Goal: Transaction & Acquisition: Purchase product/service

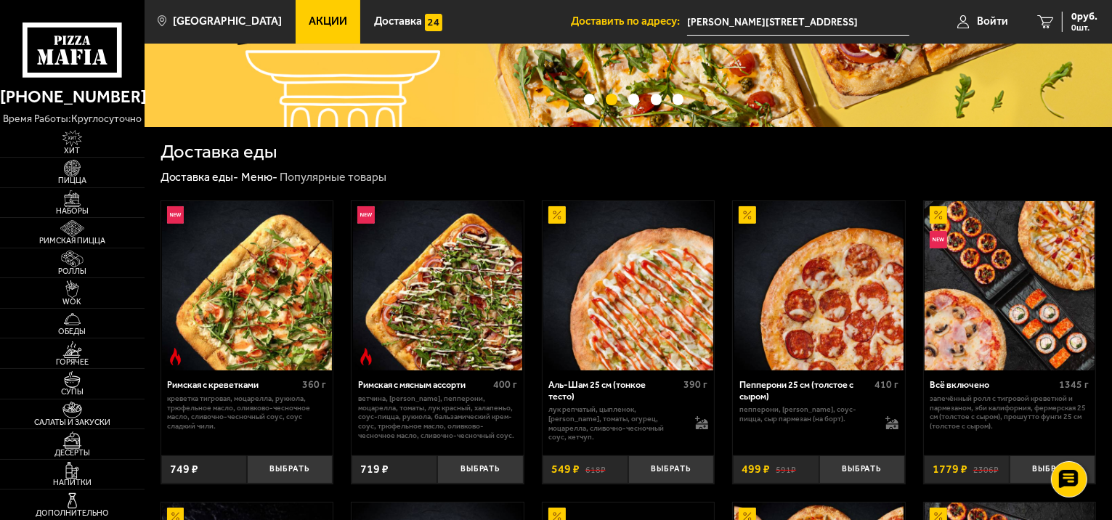
scroll to position [363, 0]
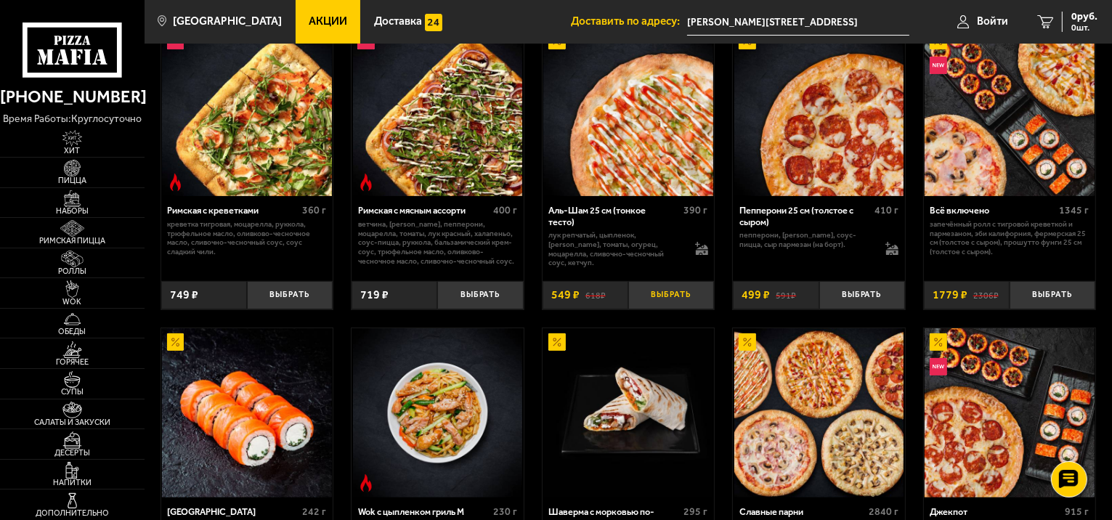
click at [689, 298] on button "Выбрать" at bounding box center [671, 295] width 86 height 28
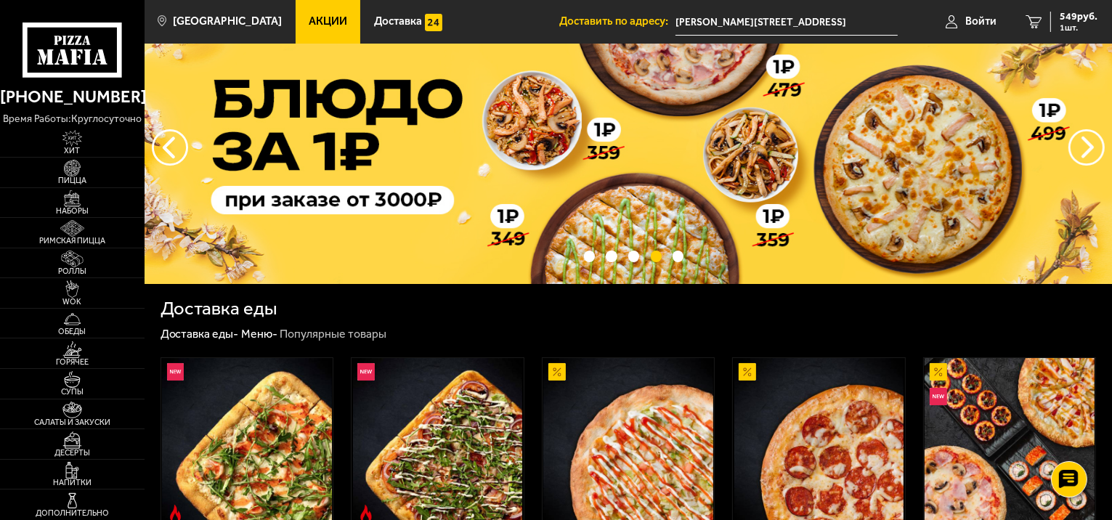
scroll to position [0, 0]
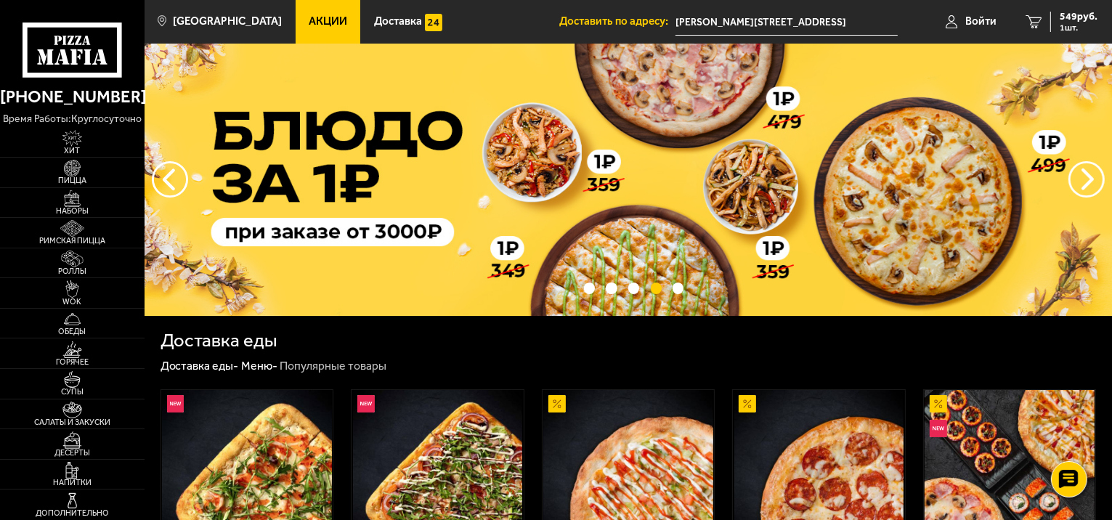
click at [309, 17] on span "Акции" at bounding box center [328, 21] width 38 height 11
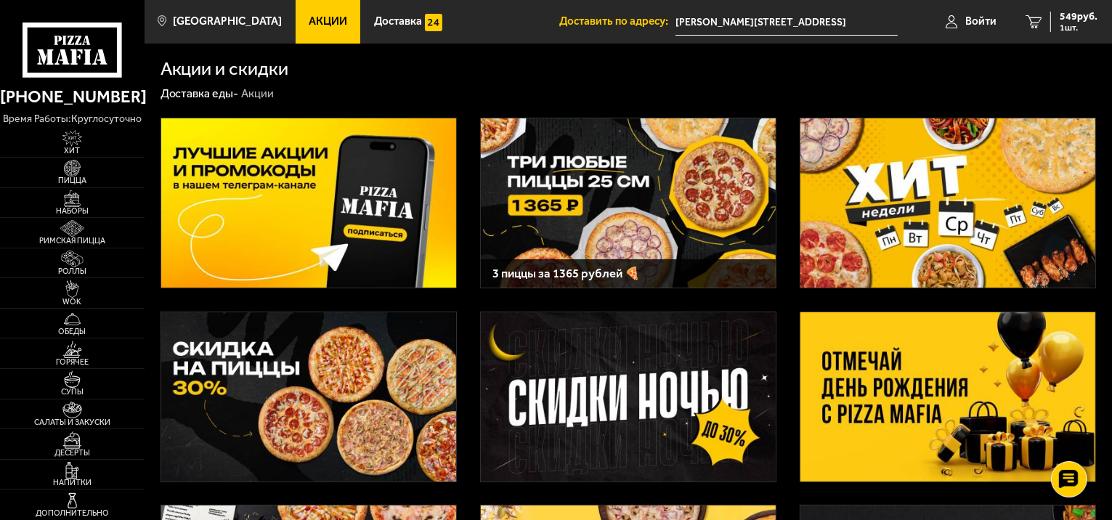
click at [952, 191] on img at bounding box center [947, 202] width 295 height 169
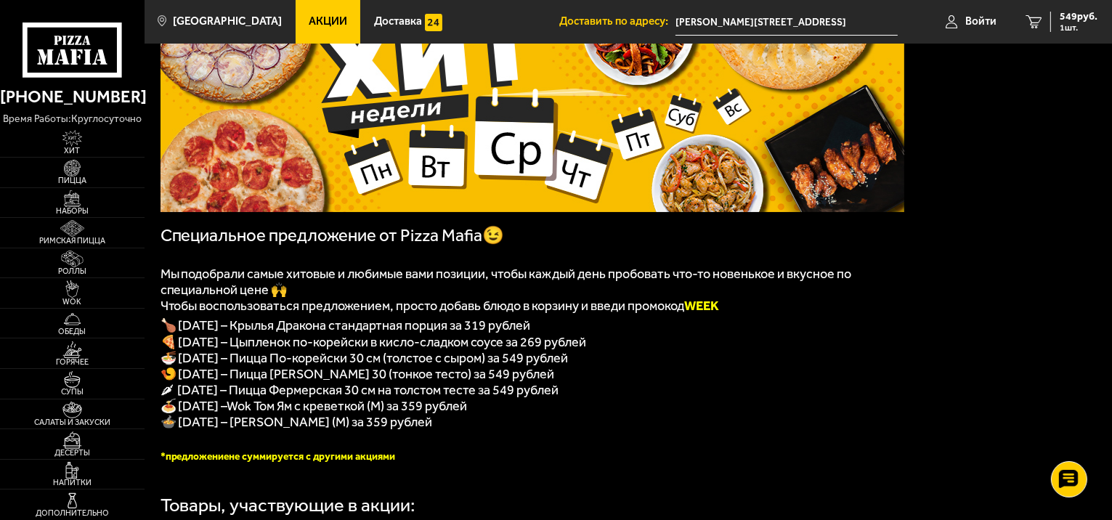
scroll to position [145, 0]
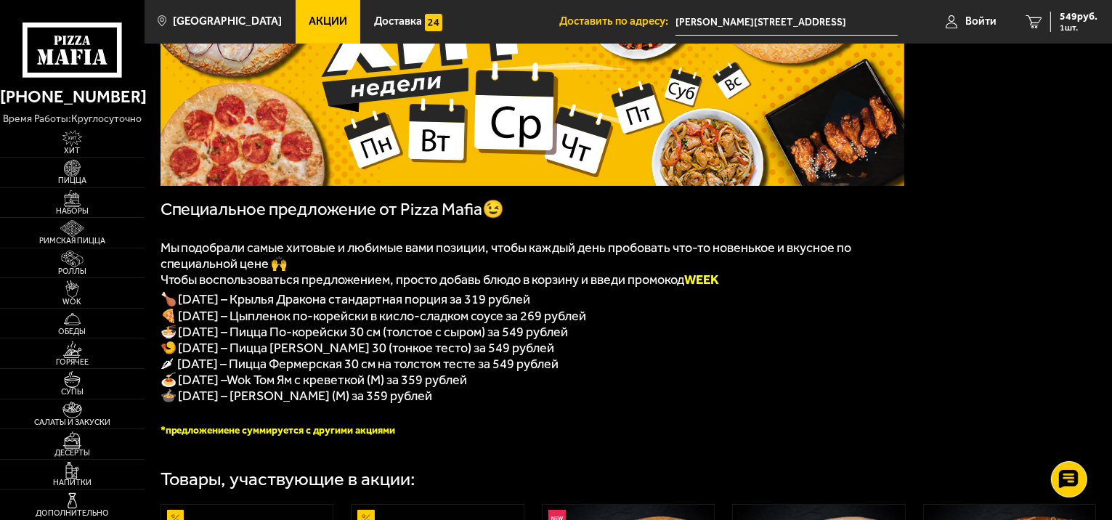
drag, startPoint x: 698, startPoint y: 277, endPoint x: 742, endPoint y: 291, distance: 45.5
click at [742, 288] on p "Чтобы воспользоваться предложением, просто добавь блюдо в корзину и введи промо…" at bounding box center [533, 280] width 744 height 16
copy b "WEEK"
click at [578, 324] on span "🍕 Вторник – Цыпленок по-корейски в кисло-сладком соусе за 269 рублей" at bounding box center [374, 316] width 426 height 16
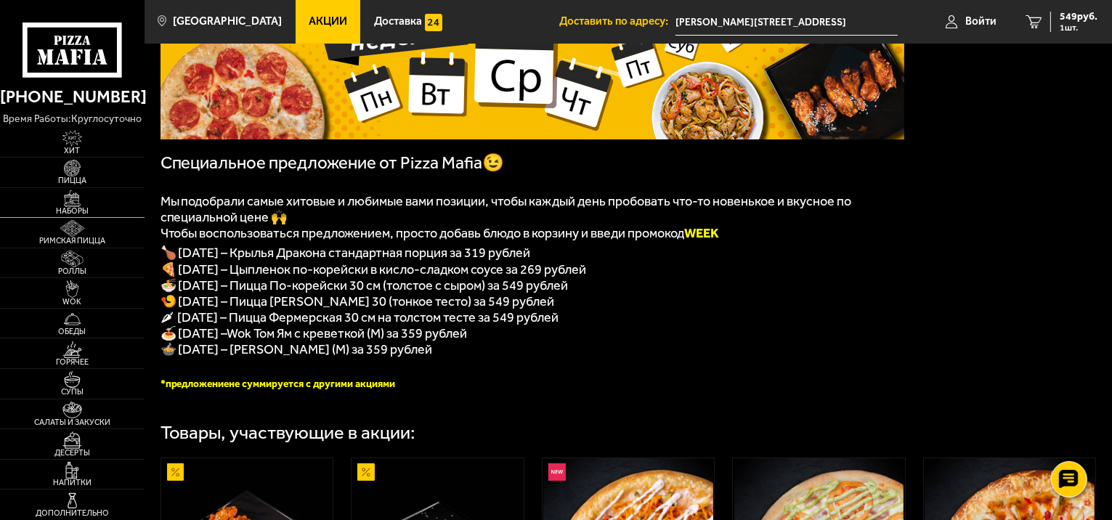
scroll to position [218, 0]
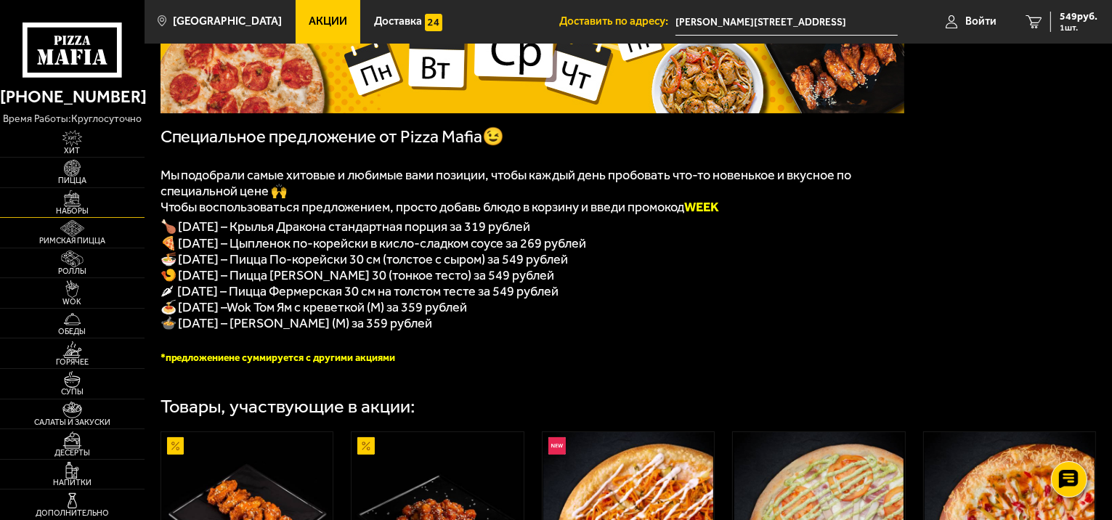
click at [79, 190] on img at bounding box center [72, 198] width 44 height 17
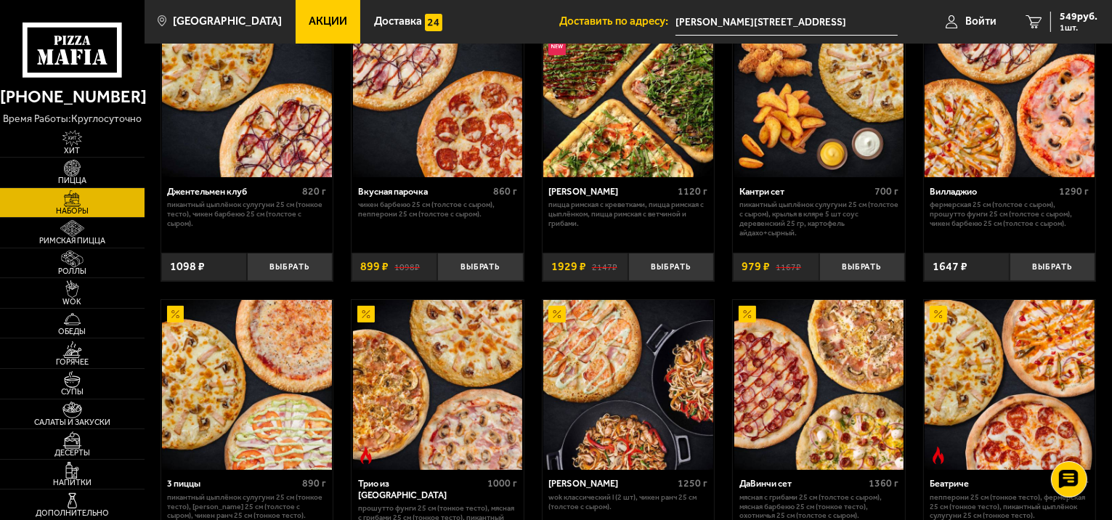
scroll to position [145, 0]
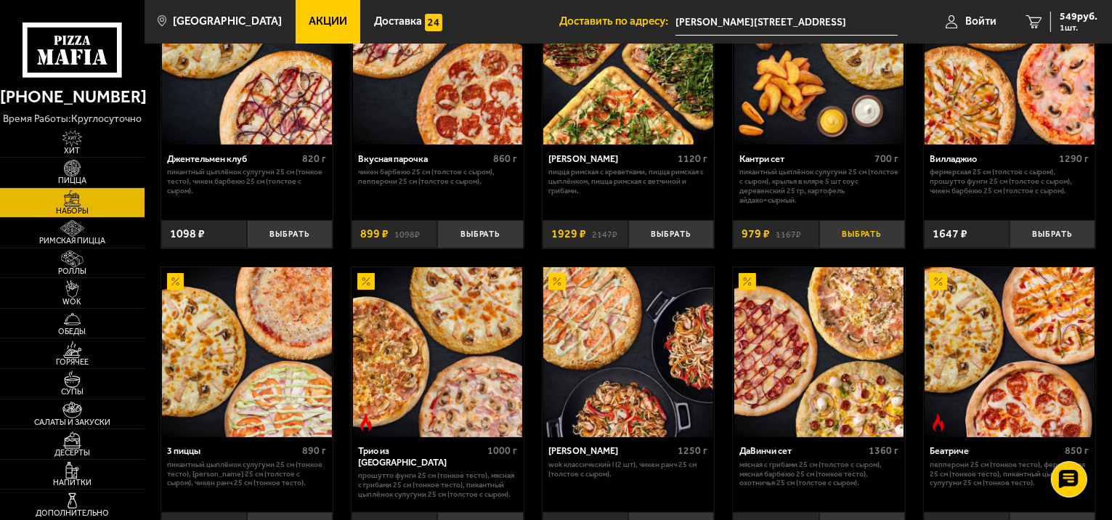
click at [854, 230] on button "Выбрать" at bounding box center [862, 234] width 86 height 28
click at [81, 256] on img at bounding box center [72, 259] width 44 height 17
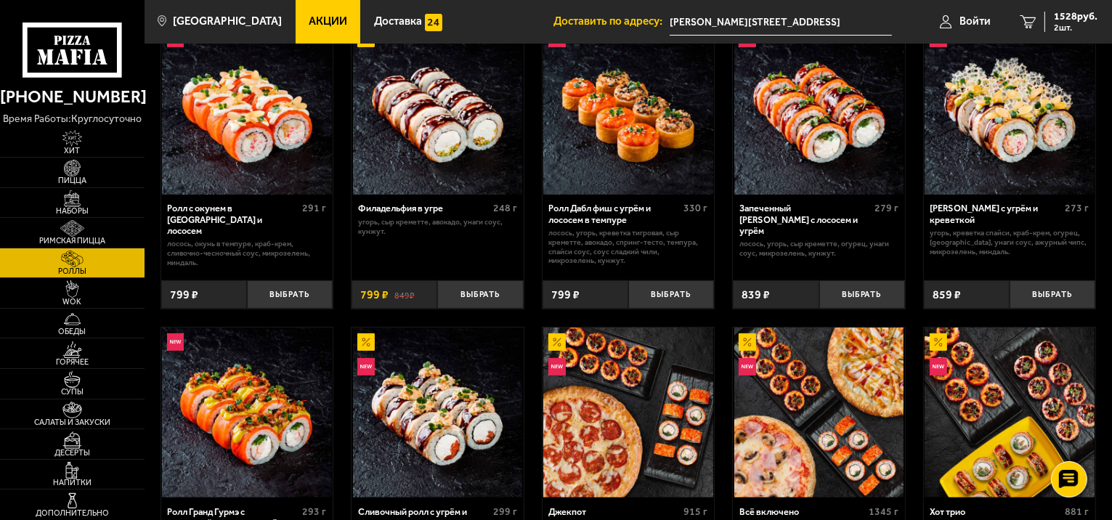
scroll to position [291, 0]
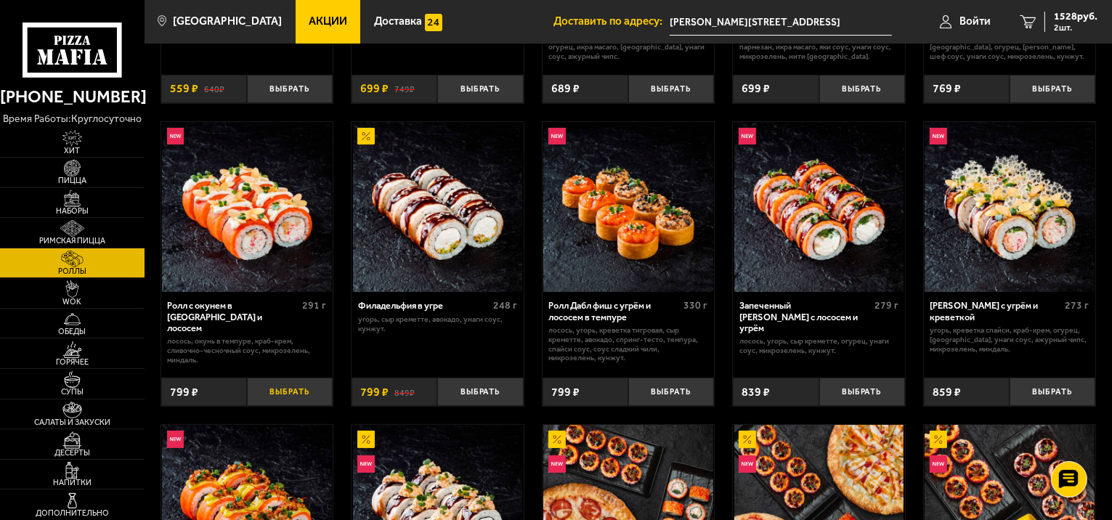
click at [288, 404] on button "Выбрать" at bounding box center [290, 392] width 86 height 28
click at [1066, 27] on span "3 шт." at bounding box center [1076, 27] width 44 height 9
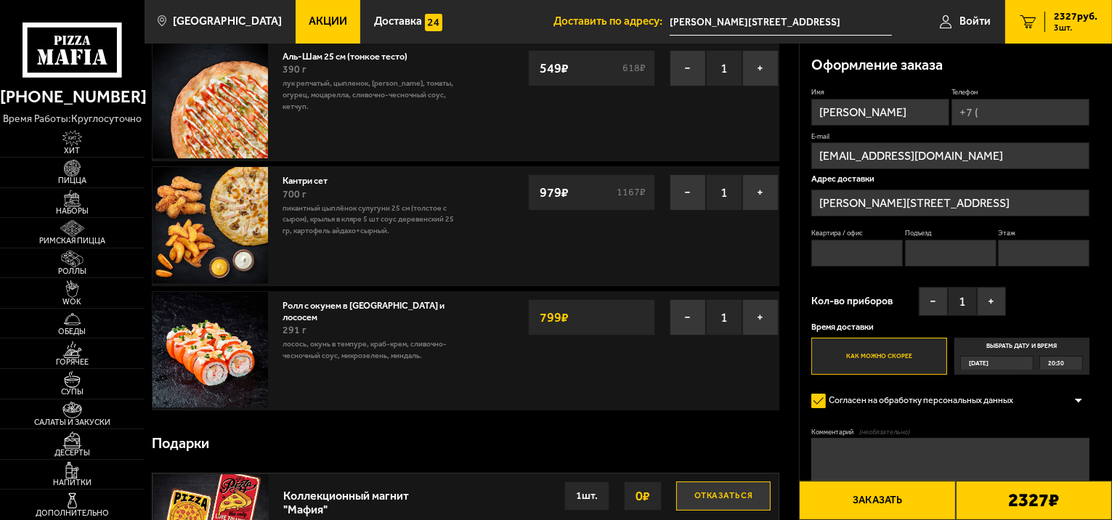
scroll to position [73, 0]
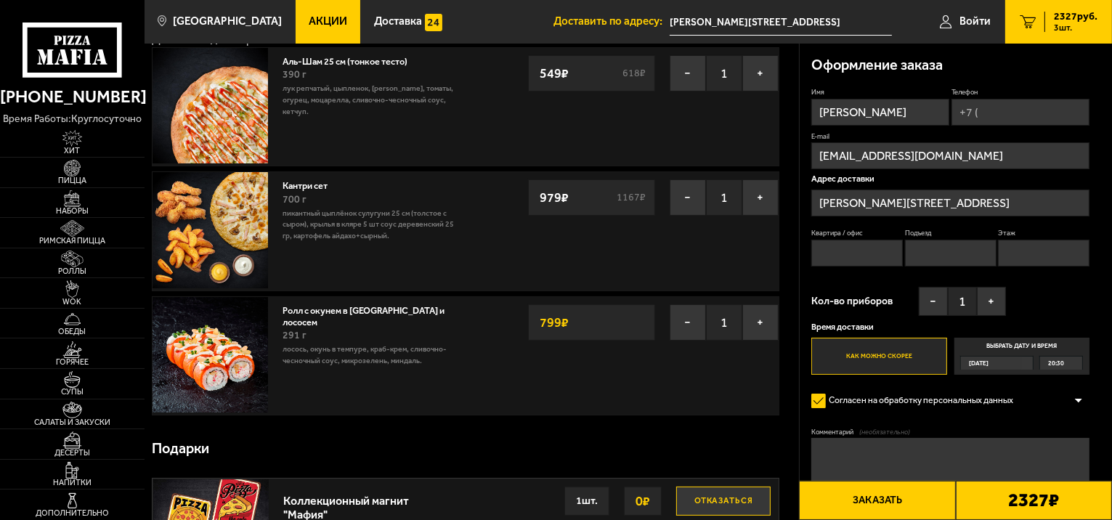
click at [1037, 107] on input "Телефон" at bounding box center [1020, 112] width 138 height 27
click at [1025, 107] on input "Телефон" at bounding box center [1020, 112] width 138 height 27
type input "+7 (981) 189-46-17"
type textarea "Прошу добавить к заказу также запросы из остатоков, которые пришли в вк от Иван…"
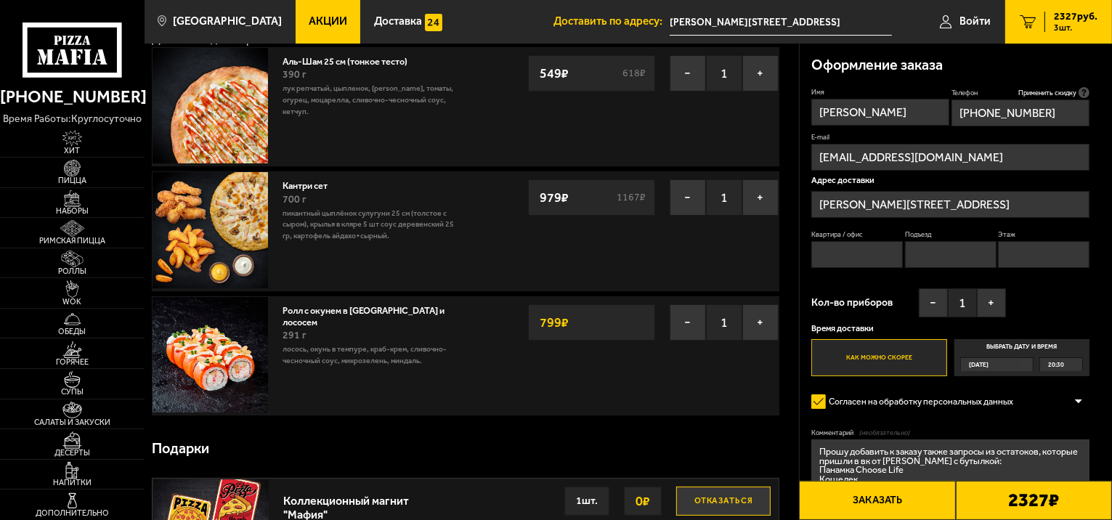
type input "+7 (981) 189-46-17"
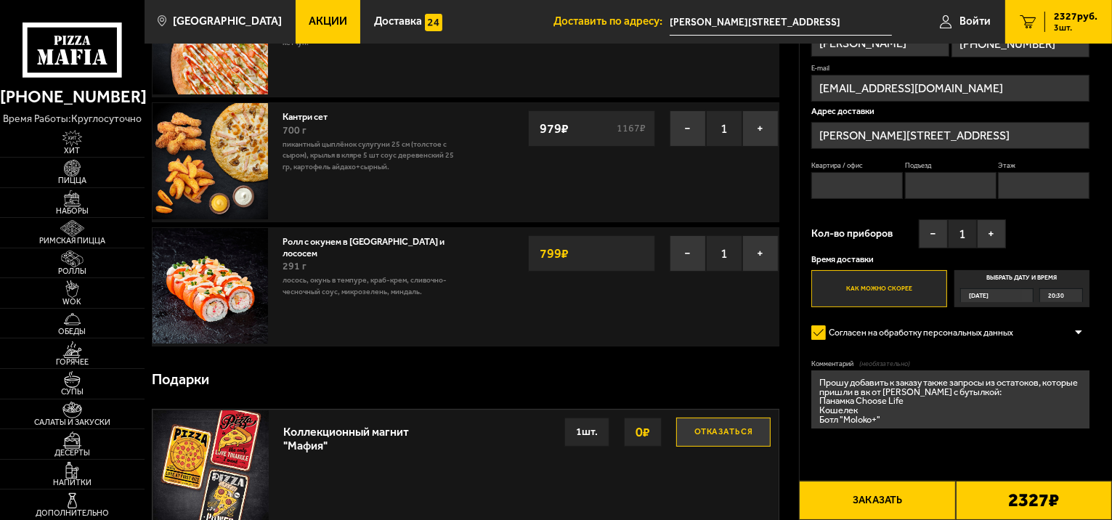
scroll to position [145, 0]
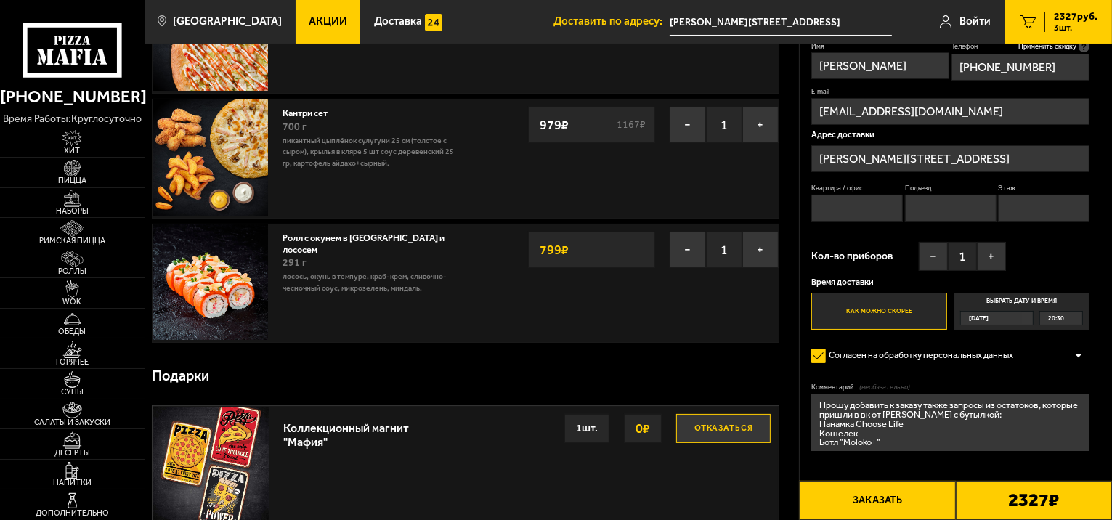
click at [861, 220] on input "Квартира / офис" at bounding box center [857, 208] width 92 height 27
click at [861, 212] on input "Квартира / офис" at bounding box center [857, 208] width 92 height 27
type input "10"
click at [940, 207] on input "Подъезд" at bounding box center [951, 208] width 92 height 27
click at [1042, 203] on input "Этаж" at bounding box center [1044, 208] width 92 height 27
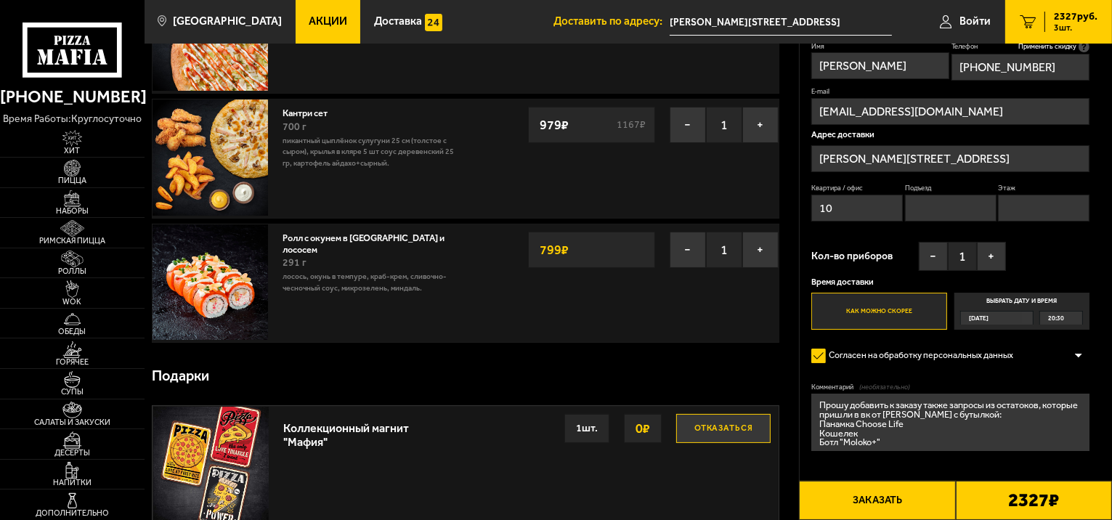
click at [1057, 218] on input "Этаж" at bounding box center [1044, 208] width 92 height 27
type input "2"
click at [967, 206] on input "Подъезд" at bounding box center [951, 208] width 92 height 27
click at [961, 209] on input "Подъезд" at bounding box center [951, 208] width 92 height 27
click at [941, 213] on input "Подъезд" at bounding box center [951, 208] width 92 height 27
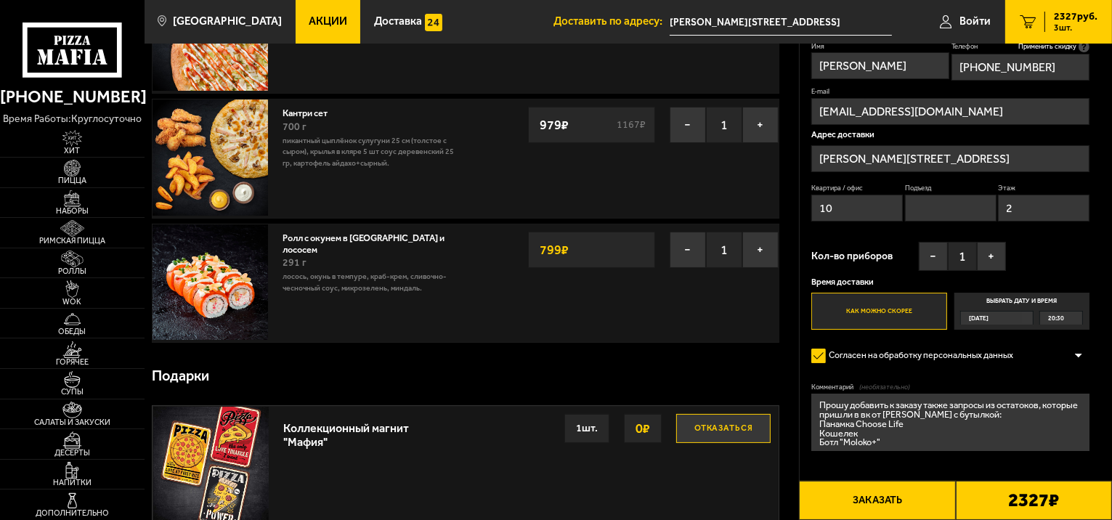
click at [922, 203] on input "Подъезд" at bounding box center [951, 208] width 92 height 27
type input "1"
click at [1002, 250] on button "+" at bounding box center [991, 256] width 29 height 29
click at [997, 265] on button "+" at bounding box center [991, 256] width 29 height 29
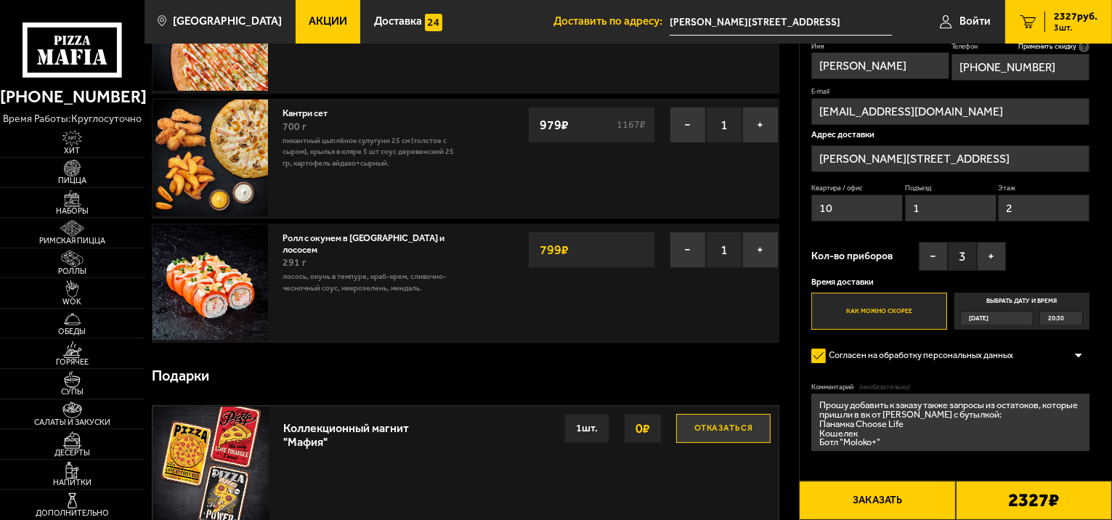
click at [915, 441] on textarea "Прошу добавить к заказу также запросы из остатоков, которые пришли в вк от Иван…" at bounding box center [950, 423] width 278 height 58
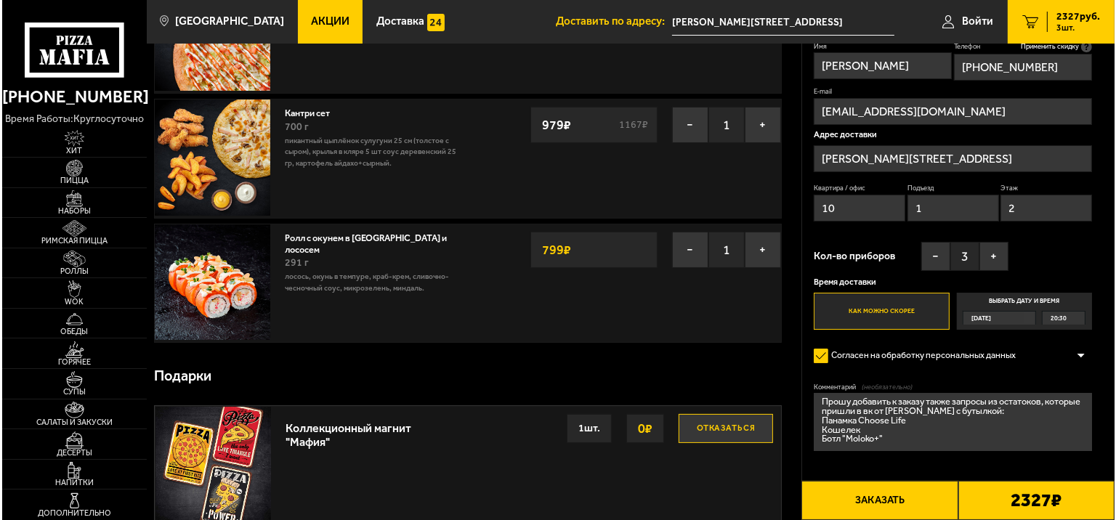
scroll to position [0, 0]
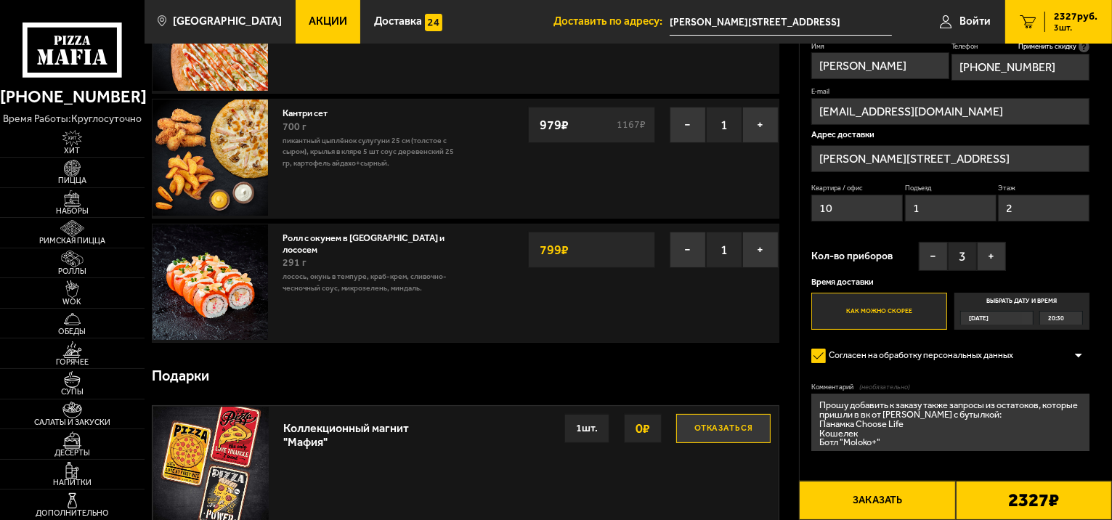
drag, startPoint x: 915, startPoint y: 441, endPoint x: 754, endPoint y: 368, distance: 176.8
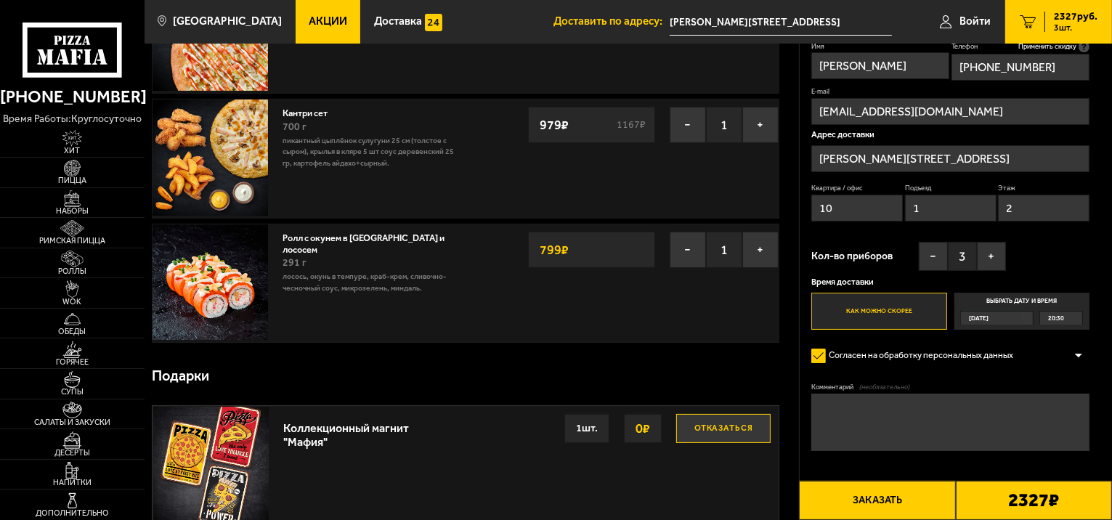
click at [901, 495] on button "Заказать" at bounding box center [877, 500] width 156 height 39
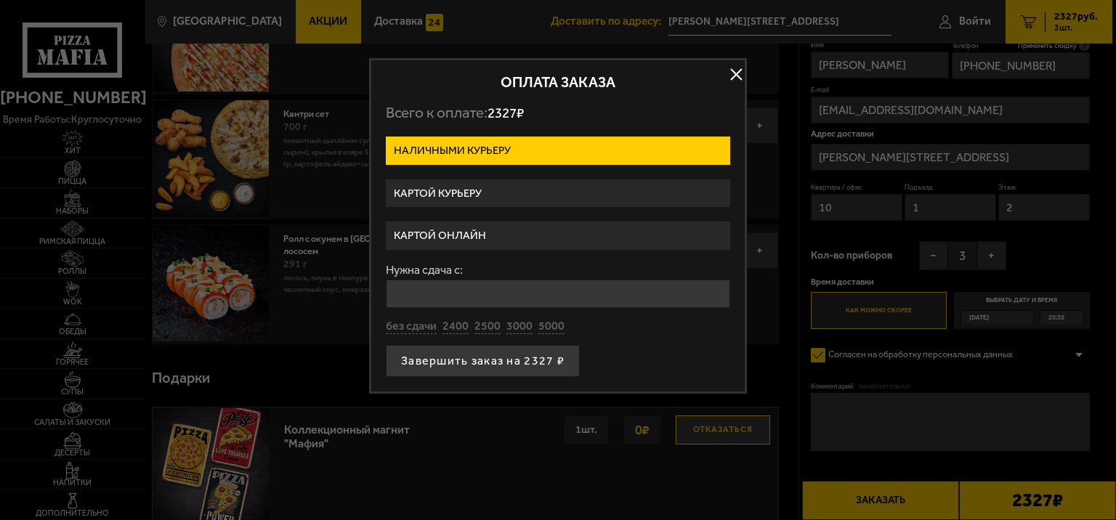
click at [526, 244] on label "Картой онлайн" at bounding box center [558, 236] width 344 height 28
click at [0, 0] on input "Картой онлайн" at bounding box center [0, 0] width 0 height 0
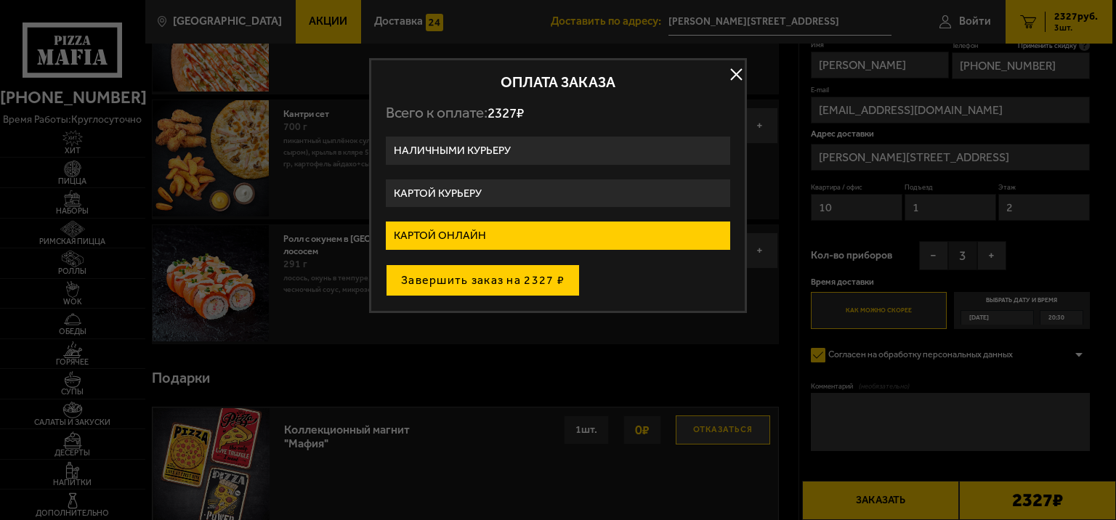
click at [494, 280] on button "Завершить заказ на 2327 ₽" at bounding box center [483, 280] width 194 height 32
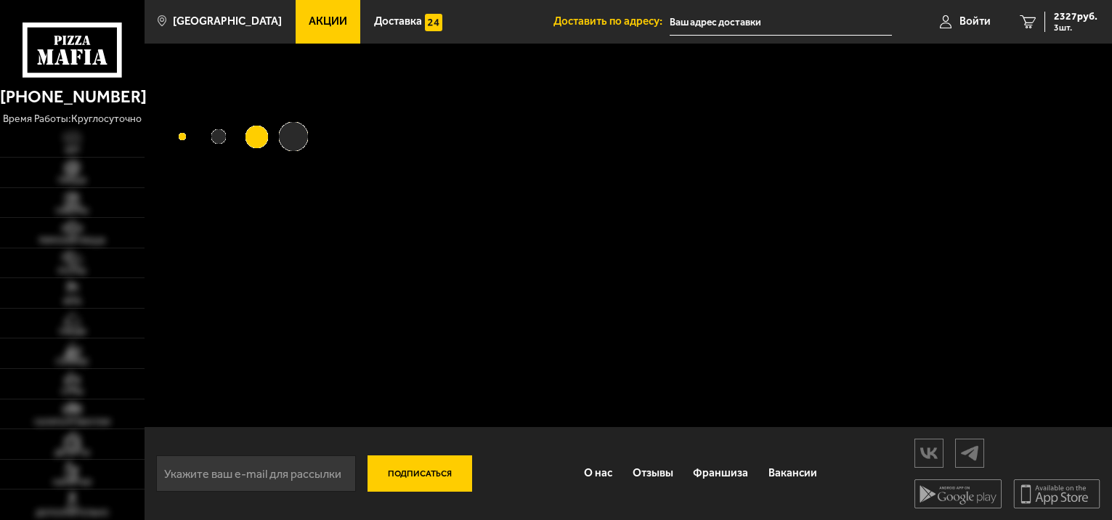
type input "[PERSON_NAME][STREET_ADDRESS]"
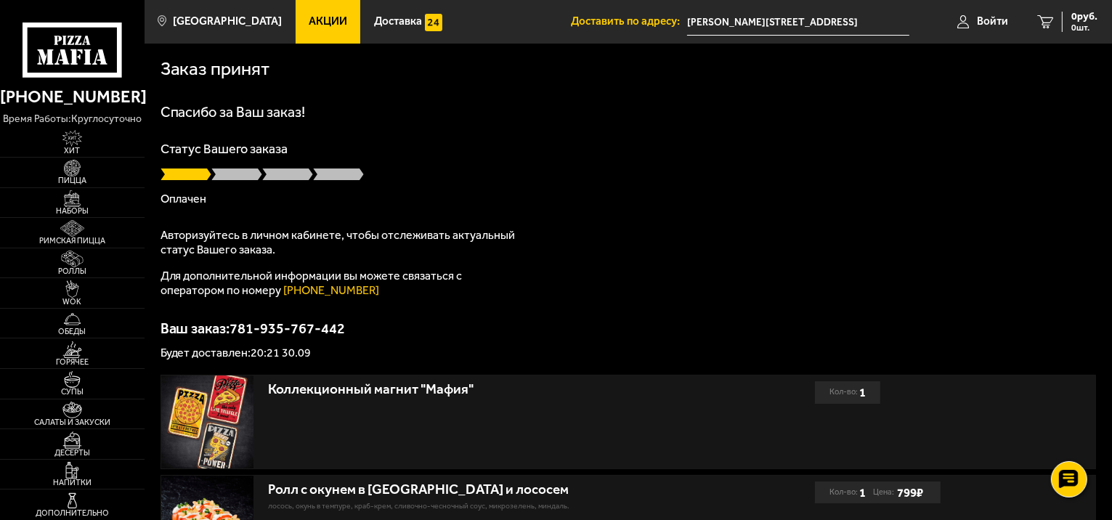
click at [939, 197] on p "Оплачен" at bounding box center [629, 199] width 936 height 12
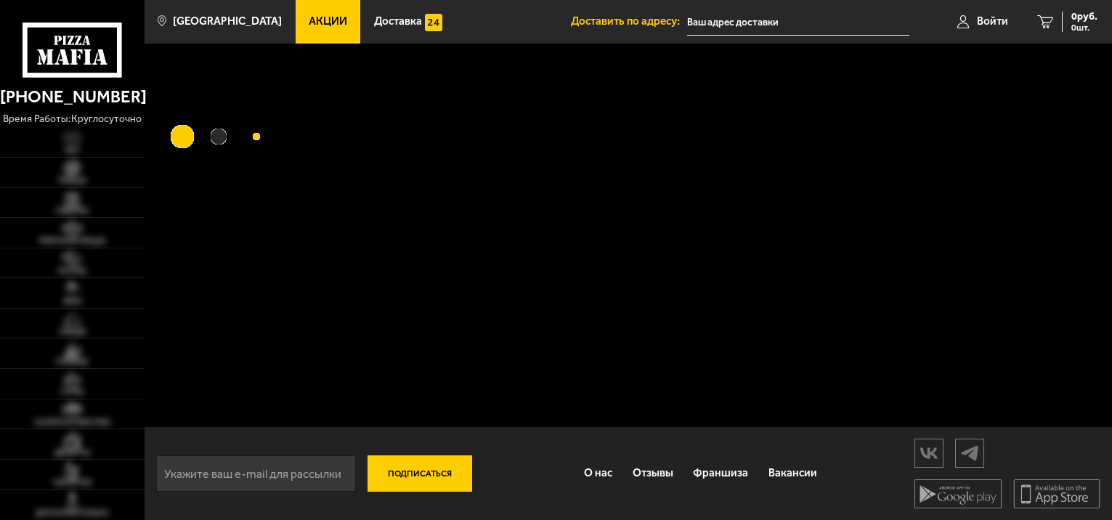
type input "[PERSON_NAME][STREET_ADDRESS]"
